Goal: Task Accomplishment & Management: Complete application form

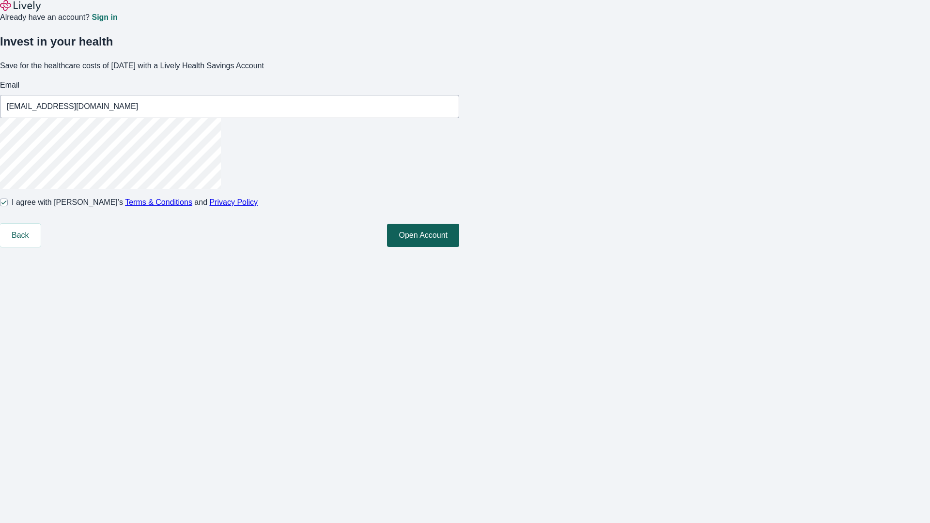
click at [459, 247] on button "Open Account" at bounding box center [423, 235] width 72 height 23
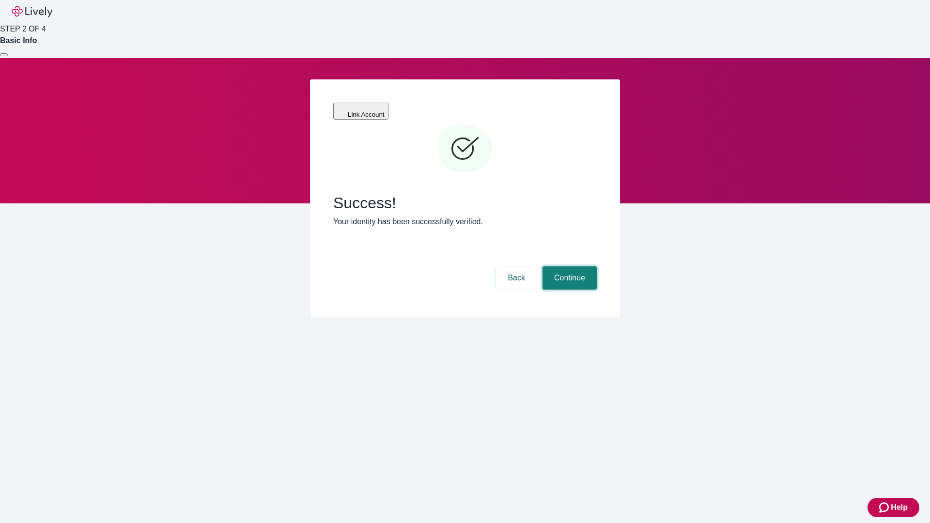
click at [568, 266] on button "Continue" at bounding box center [570, 277] width 54 height 23
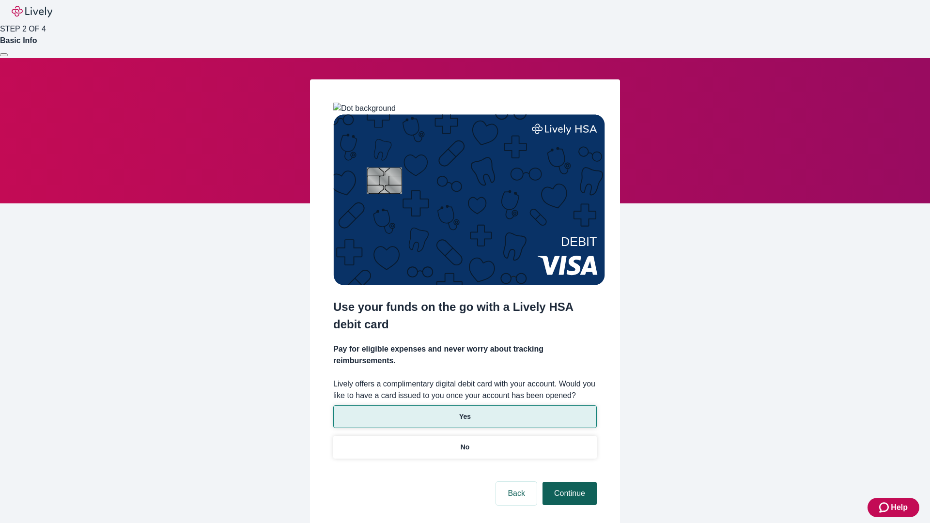
click at [465, 442] on p "No" at bounding box center [465, 447] width 9 height 10
click at [568, 482] on button "Continue" at bounding box center [570, 493] width 54 height 23
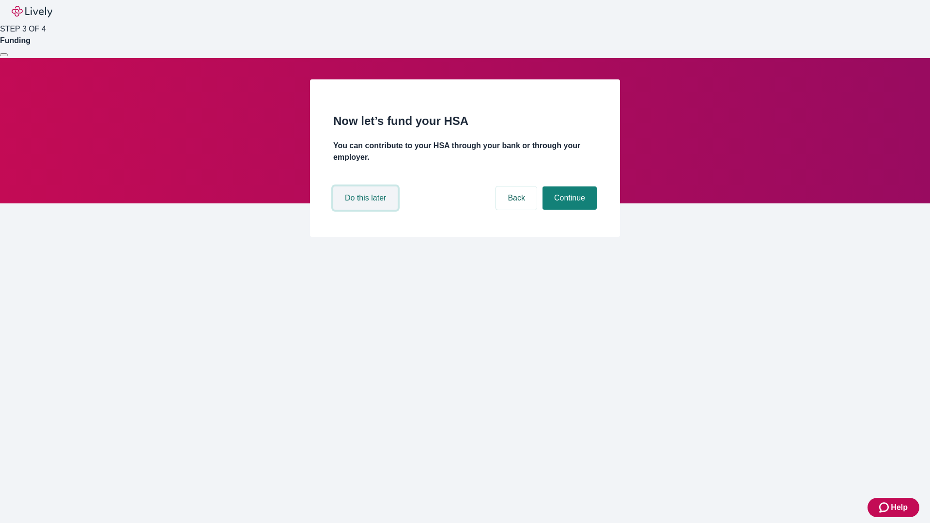
click at [367, 210] on button "Do this later" at bounding box center [365, 198] width 64 height 23
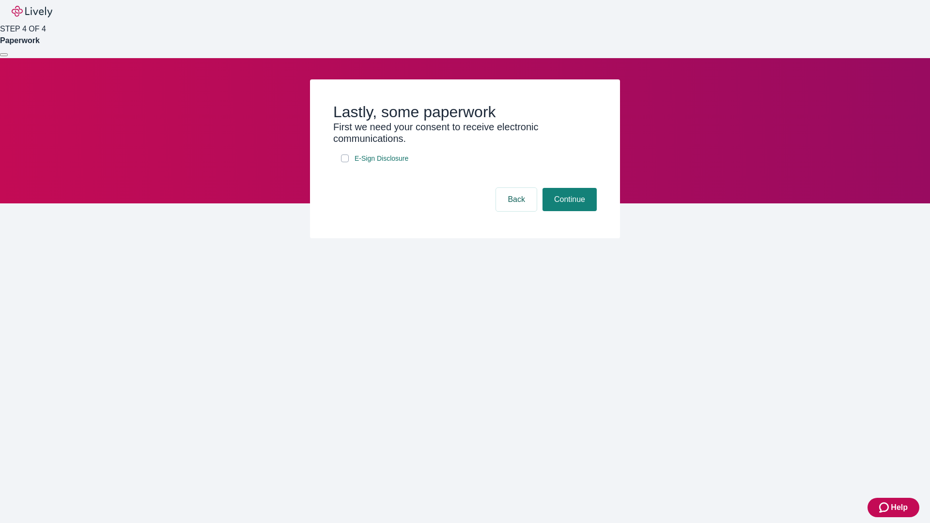
click at [345, 162] on input "E-Sign Disclosure" at bounding box center [345, 159] width 8 height 8
checkbox input "true"
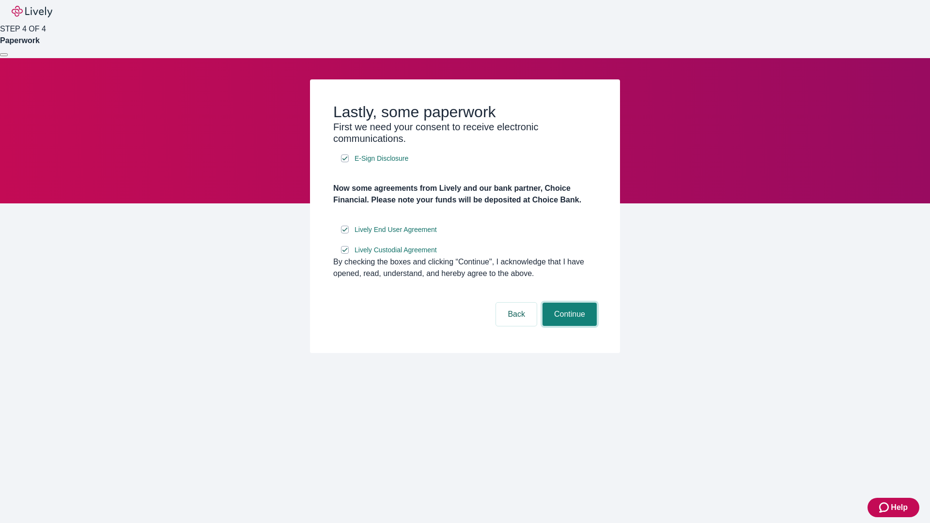
click at [568, 326] on button "Continue" at bounding box center [570, 314] width 54 height 23
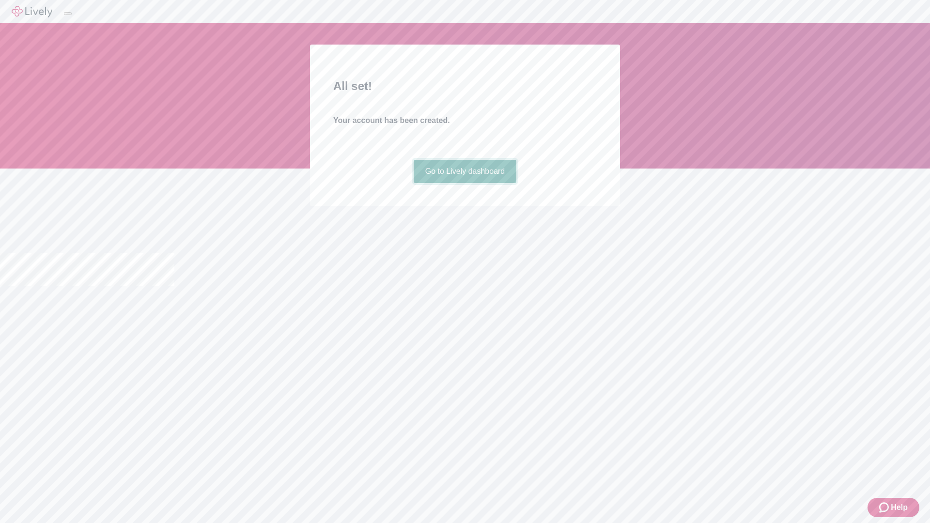
click at [465, 183] on link "Go to Lively dashboard" at bounding box center [465, 171] width 103 height 23
